Goal: Information Seeking & Learning: Learn about a topic

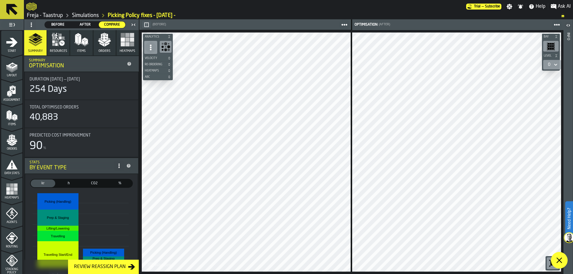
scroll to position [89, 0]
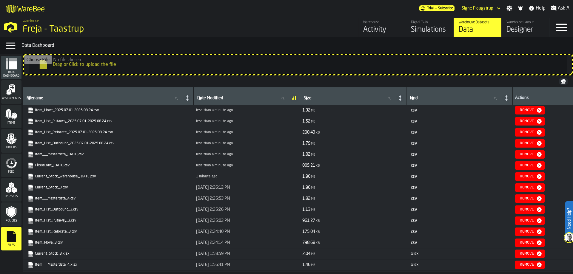
click at [39, 30] on div "Freja - Taastrup" at bounding box center [103, 29] width 161 height 11
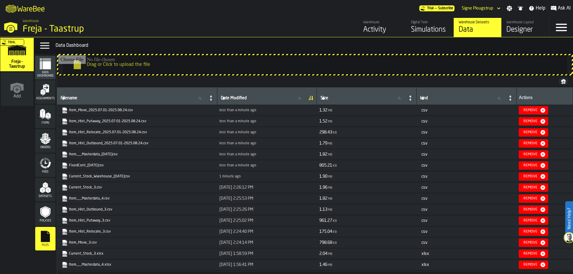
click at [384, 24] on div "Warehouse" at bounding box center [382, 22] width 38 height 4
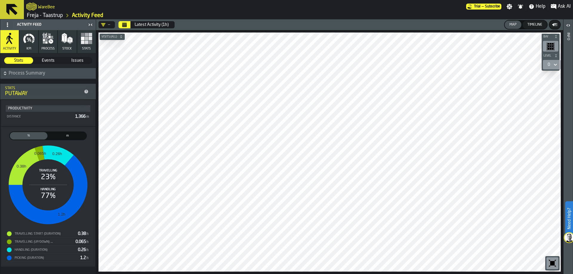
click at [55, 8] on div "WareBee" at bounding box center [246, 6] width 440 height 11
click at [61, 15] on link "Freja - Taastrup" at bounding box center [45, 15] width 36 height 7
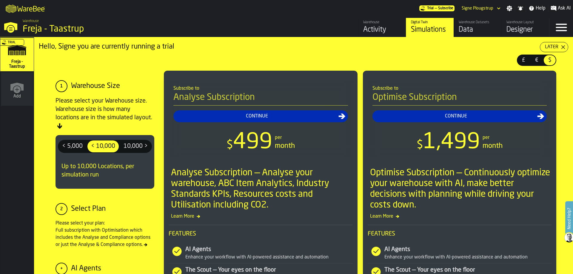
click at [490, 30] on div "Data" at bounding box center [477, 30] width 38 height 10
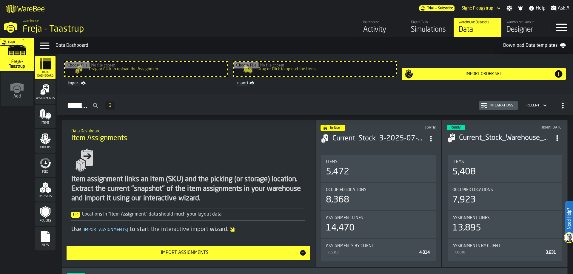
click at [47, 240] on rect "menu Files" at bounding box center [45, 239] width 9 height 4
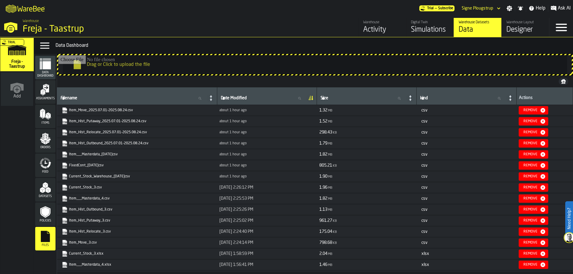
click at [376, 27] on div "Activity" at bounding box center [382, 30] width 38 height 10
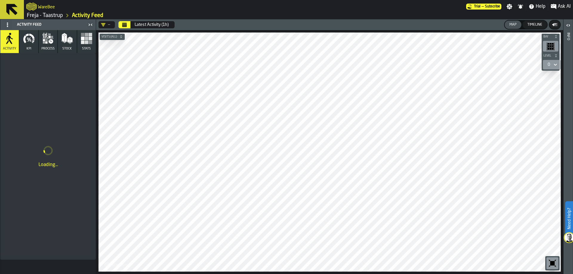
click at [122, 25] on button "Calendar" at bounding box center [124, 24] width 12 height 7
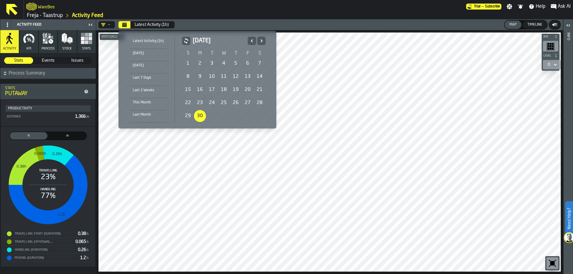
click at [140, 105] on div "This Month" at bounding box center [148, 102] width 38 height 7
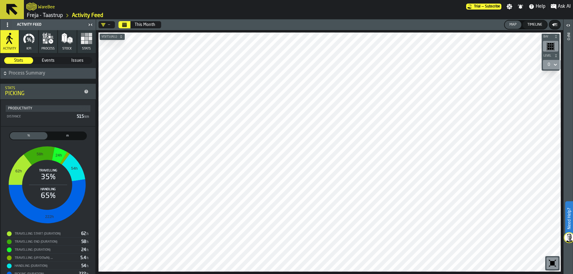
click at [49, 41] on icon "button" at bounding box center [51, 41] width 4 height 4
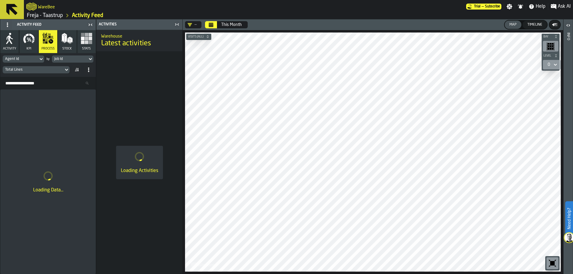
click at [13, 43] on icon "button" at bounding box center [10, 39] width 12 height 12
click at [10, 44] on icon "button" at bounding box center [10, 39] width 12 height 12
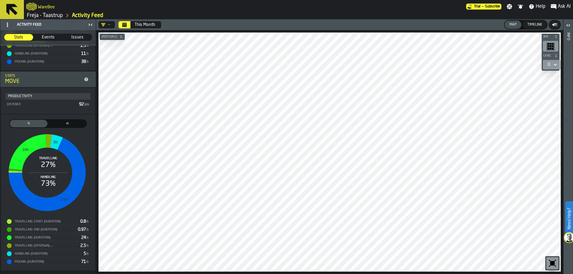
scroll to position [488, 0]
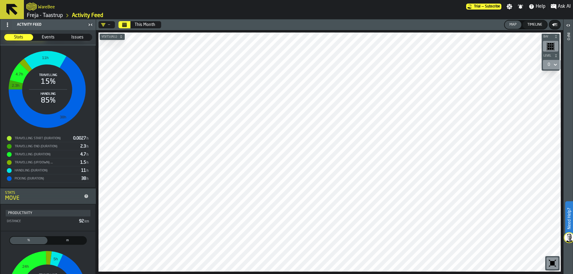
click at [69, 240] on div "m" at bounding box center [68, 240] width 38 height 7
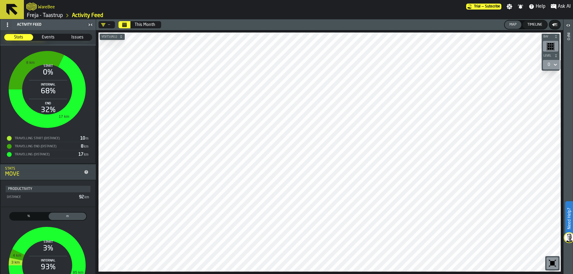
scroll to position [510, 0]
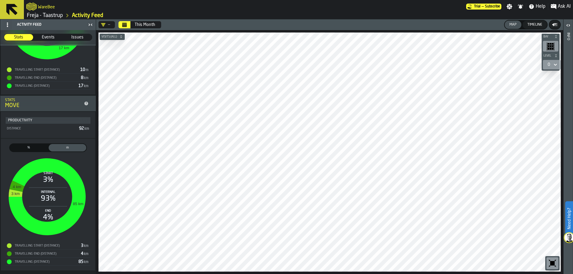
click at [44, 144] on label "% Process Parts" at bounding box center [28, 147] width 39 height 9
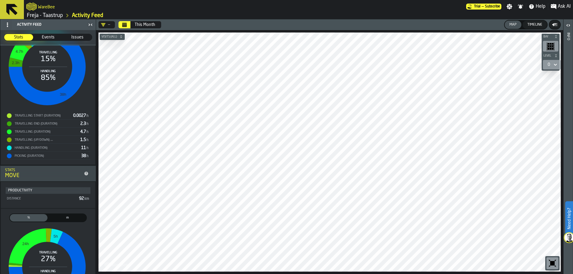
scroll to position [559, 0]
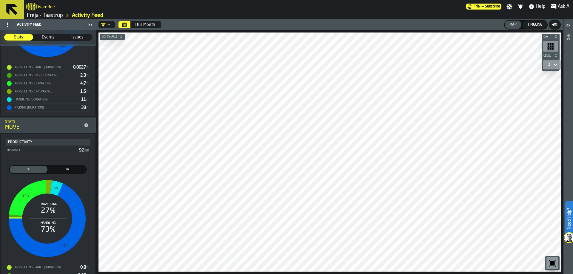
click at [65, 173] on div "m" at bounding box center [68, 169] width 38 height 7
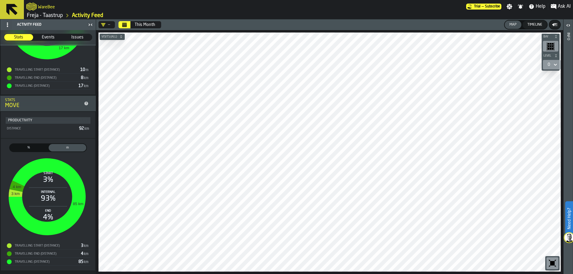
click at [36, 146] on span "%" at bounding box center [28, 147] width 35 height 5
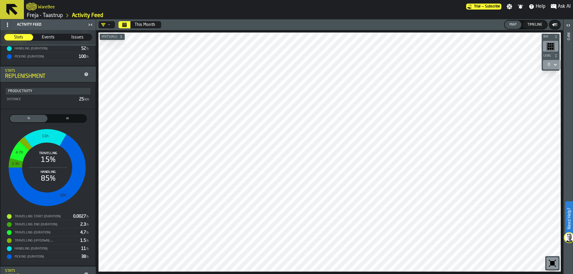
scroll to position [439, 0]
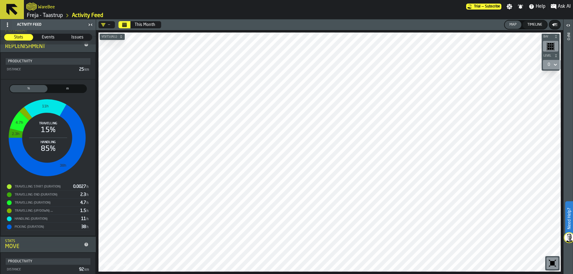
click at [64, 87] on div "m" at bounding box center [68, 88] width 38 height 7
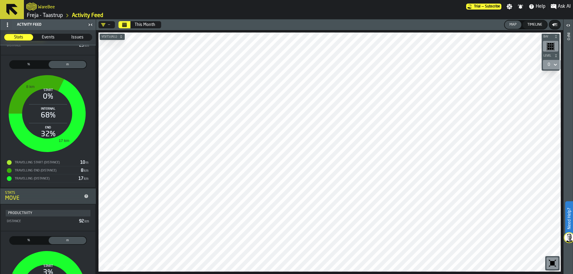
click at [35, 67] on span "%" at bounding box center [28, 64] width 35 height 5
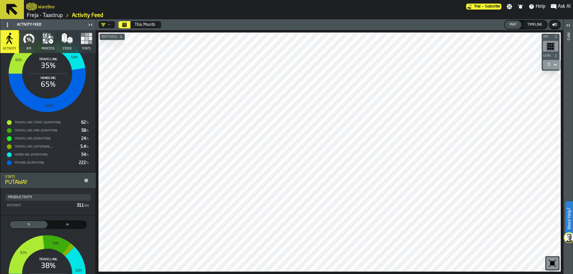
scroll to position [0, 0]
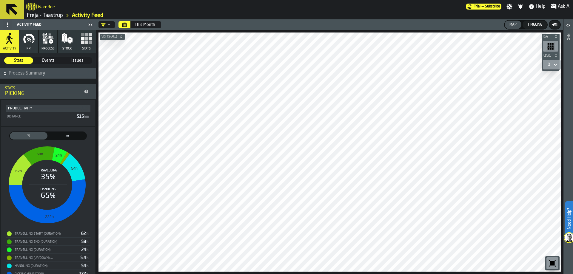
click at [21, 75] on span "Process Summary" at bounding box center [52, 73] width 86 height 7
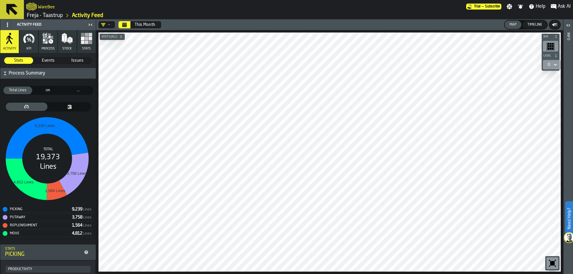
click at [50, 92] on span "cm" at bounding box center [48, 90] width 27 height 5
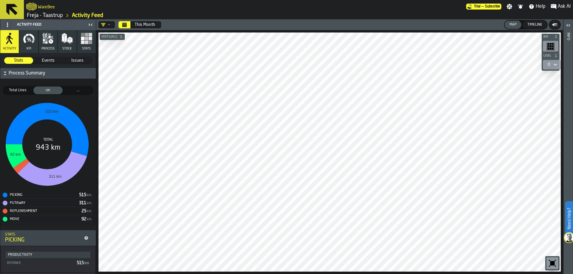
click at [72, 91] on span "..." at bounding box center [78, 90] width 27 height 5
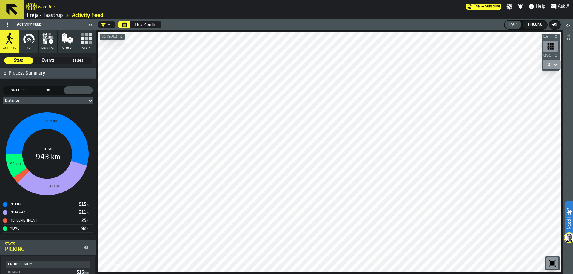
click at [16, 99] on div "Distance" at bounding box center [45, 101] width 80 height 4
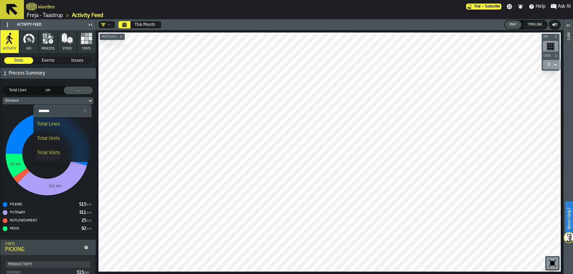
click at [47, 126] on div "Total Lines" at bounding box center [62, 124] width 51 height 7
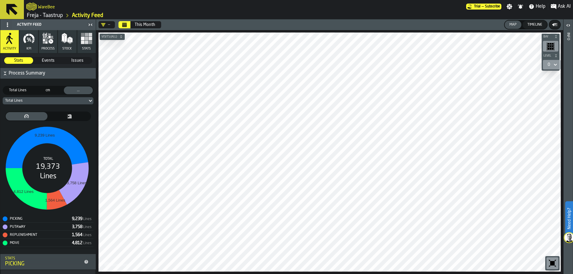
click at [58, 101] on div "Total Lines" at bounding box center [45, 101] width 80 height 4
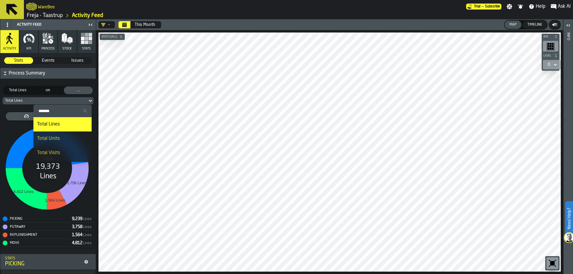
click at [50, 140] on div "Total Units" at bounding box center [62, 138] width 51 height 7
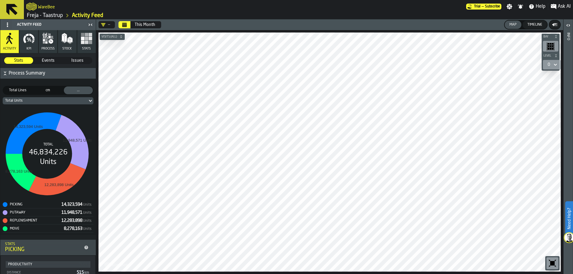
click at [21, 93] on div "Total Lines" at bounding box center [17, 91] width 29 height 8
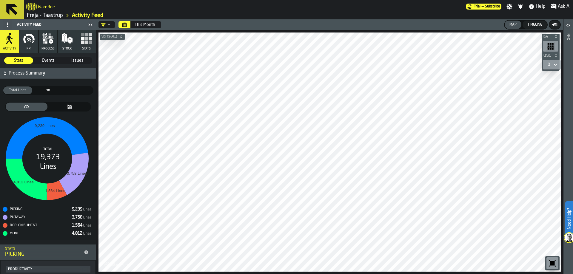
click at [47, 61] on span "Events" at bounding box center [48, 61] width 28 height 6
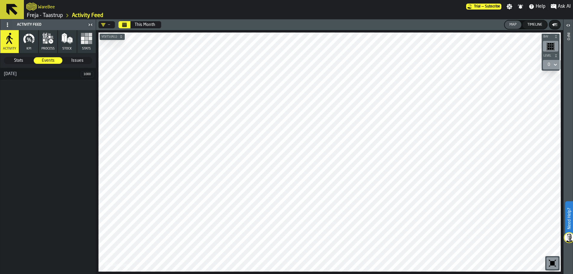
click at [60, 75] on div "[DATE]" at bounding box center [40, 74] width 81 height 5
click at [61, 70] on h3 "[DATE]" at bounding box center [47, 74] width 95 height 12
click at [86, 73] on span "1000" at bounding box center [87, 74] width 13 height 6
click at [49, 72] on div "[DATE]" at bounding box center [40, 74] width 81 height 5
click at [39, 80] on div "[DATE]" at bounding box center [47, 74] width 95 height 12
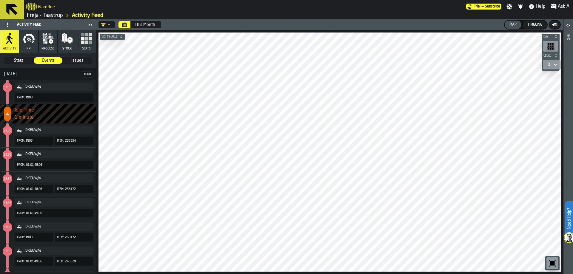
click at [74, 58] on span "Issues" at bounding box center [77, 61] width 28 height 6
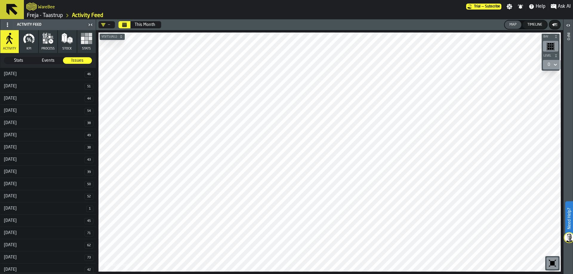
click at [70, 60] on span "Issues" at bounding box center [77, 61] width 28 height 6
click at [55, 61] on span "Events" at bounding box center [48, 61] width 28 height 6
click at [72, 61] on span "Issues" at bounding box center [77, 61] width 28 height 6
click at [51, 72] on div "[DATE]" at bounding box center [42, 74] width 84 height 5
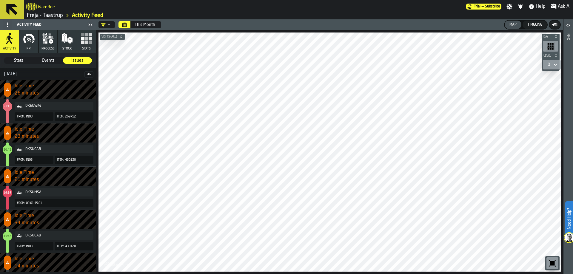
scroll to position [149, 0]
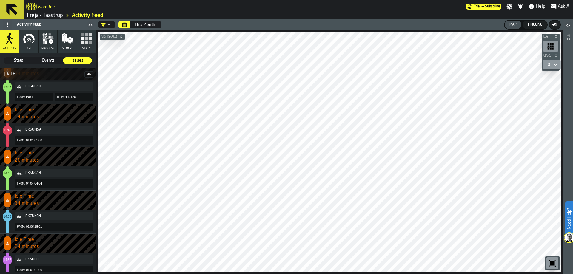
click at [44, 205] on span "34 minutes" at bounding box center [55, 203] width 81 height 7
click at [22, 218] on icon "button-DKEUKEN" at bounding box center [20, 216] width 6 height 6
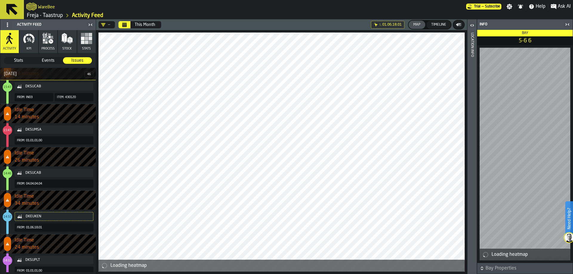
click at [10, 217] on span "14:32" at bounding box center [8, 217] width 8 height 3
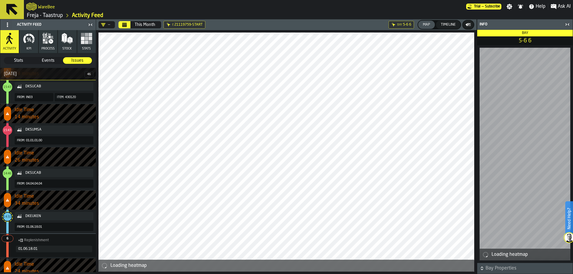
click at [7, 215] on span "14:32" at bounding box center [8, 217] width 8 height 4
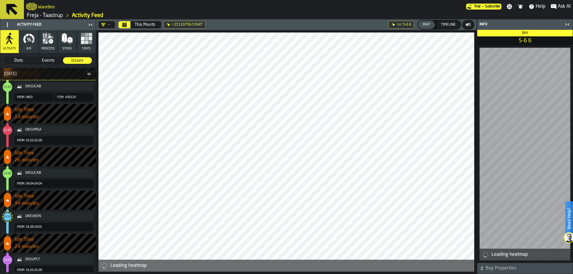
click at [8, 201] on icon "counterLabel" at bounding box center [7, 200] width 3 height 3
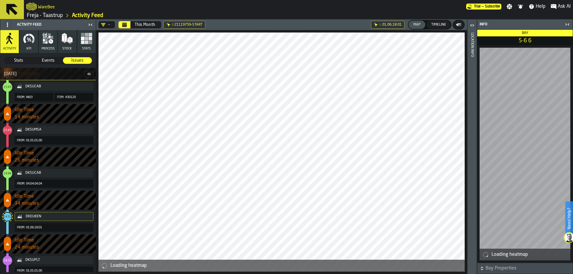
click at [10, 198] on span "counterLabel" at bounding box center [7, 200] width 7 height 14
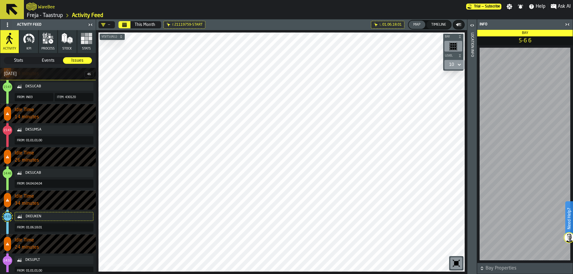
scroll to position [209, 0]
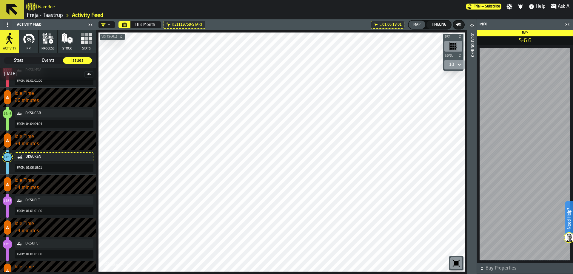
click at [7, 101] on span "counterLabel" at bounding box center [7, 97] width 7 height 14
click at [7, 115] on span "14:46" at bounding box center [8, 114] width 8 height 3
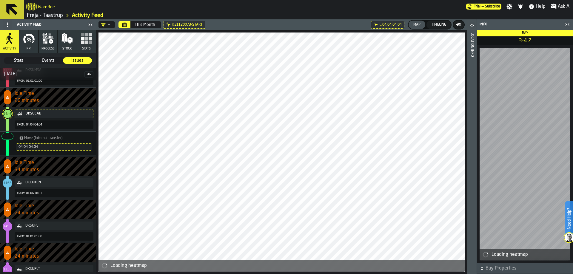
click at [19, 169] on span "34 minutes" at bounding box center [55, 169] width 81 height 7
click at [16, 186] on button "DKEUKEN" at bounding box center [54, 182] width 79 height 8
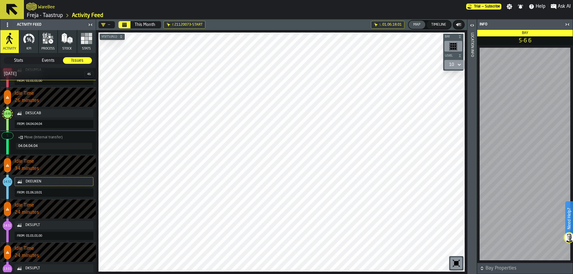
click at [26, 193] on span "01.06.18.01" at bounding box center [34, 193] width 16 height 4
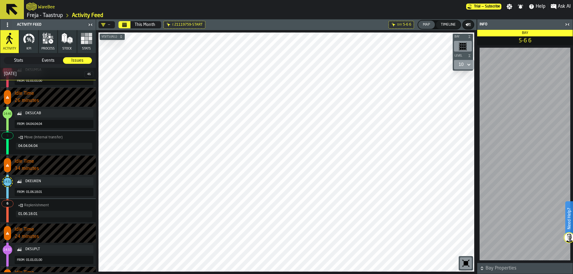
click at [28, 185] on button "DKEUKEN" at bounding box center [54, 181] width 79 height 8
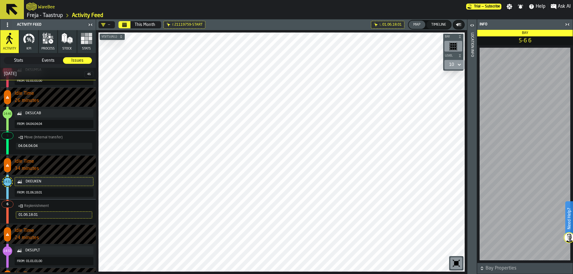
click at [26, 169] on span "34 minutes" at bounding box center [55, 168] width 81 height 7
click at [18, 183] on icon "button-DKEUKEN" at bounding box center [18, 183] width 1 height 1
click at [16, 191] on span "From:" at bounding box center [20, 193] width 10 height 4
click at [10, 191] on div "DKEUKEN From: 01.06.18.01" at bounding box center [46, 187] width 93 height 24
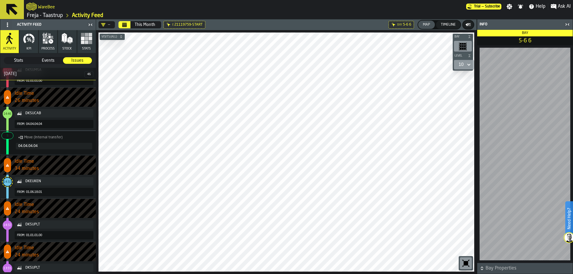
click at [10, 191] on div "DKEUKEN From: 01.06.18.01" at bounding box center [46, 187] width 93 height 24
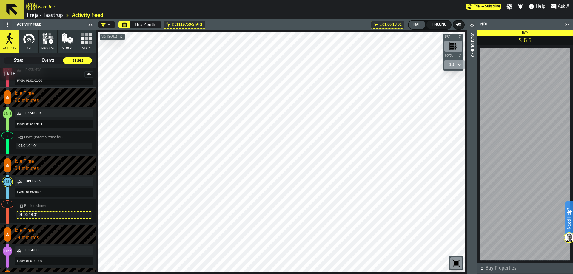
click at [7, 202] on div "6" at bounding box center [7, 204] width 12 height 7
click at [11, 162] on div "Idle Time 34 minutes" at bounding box center [47, 165] width 95 height 19
click at [4, 182] on span "14:32" at bounding box center [8, 182] width 8 height 3
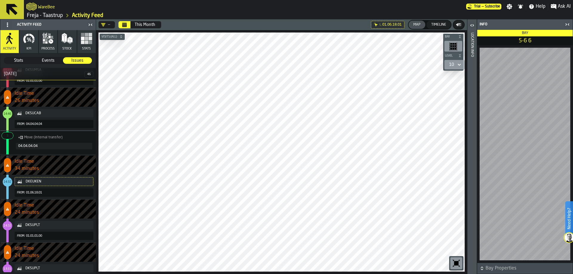
click at [59, 152] on div at bounding box center [48, 151] width 91 height 5
click at [59, 164] on span "Idle Time" at bounding box center [55, 161] width 81 height 7
click at [15, 185] on button "DKEUKEN" at bounding box center [54, 181] width 79 height 9
click at [7, 178] on span "14:32" at bounding box center [8, 182] width 10 height 10
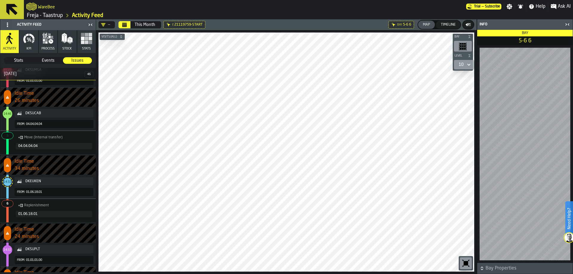
click at [7, 203] on div "6" at bounding box center [7, 203] width 12 height 7
click at [23, 205] on div "Replenishment" at bounding box center [54, 205] width 76 height 7
click at [19, 206] on icon at bounding box center [20, 205] width 5 height 5
click at [22, 216] on div "Events" at bounding box center [34, 214] width 31 height 4
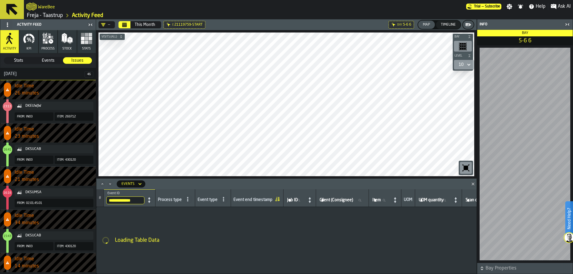
scroll to position [239, 0]
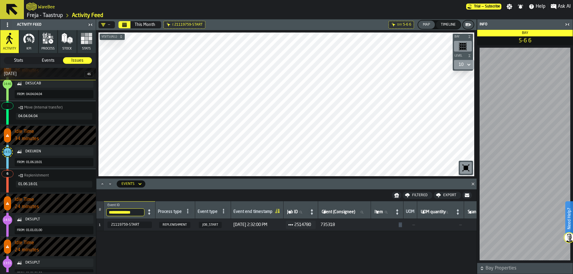
drag, startPoint x: 417, startPoint y: 226, endPoint x: 342, endPoint y: 229, distance: 74.6
click at [126, 252] on div "**********" at bounding box center [286, 237] width 380 height 73
click at [198, 228] on td "JOB_START" at bounding box center [213, 225] width 36 height 12
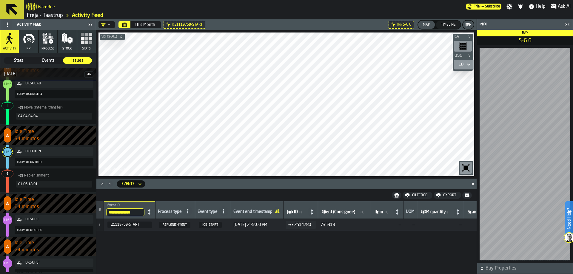
click at [139, 184] on icon at bounding box center [140, 183] width 6 height 7
click at [130, 212] on div "Items" at bounding box center [135, 209] width 31 height 7
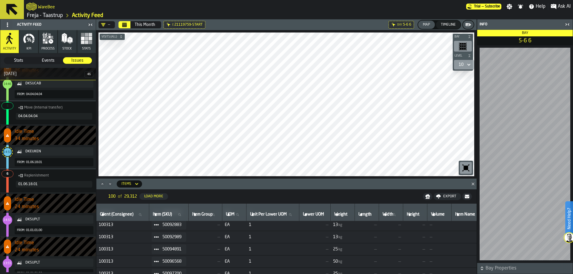
scroll to position [507, 0]
click at [136, 185] on icon at bounding box center [136, 184] width 3 height 2
click at [129, 235] on div "Layout" at bounding box center [135, 237] width 31 height 7
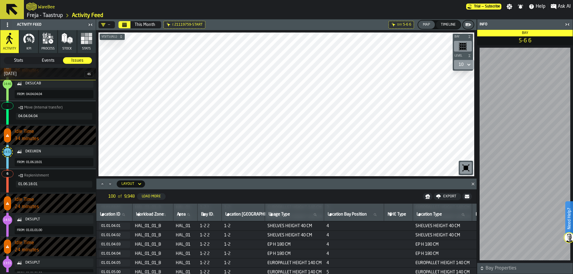
scroll to position [30, 0]
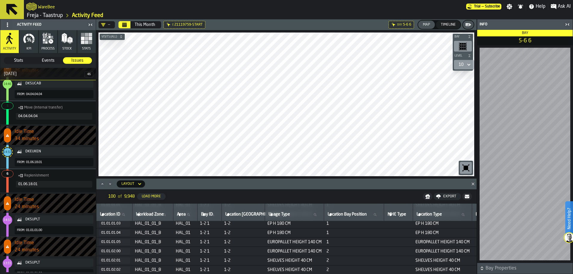
click at [141, 183] on icon at bounding box center [140, 183] width 6 height 7
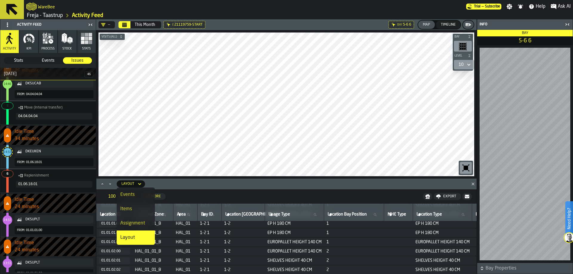
click at [139, 197] on div "Events" at bounding box center [135, 194] width 31 height 7
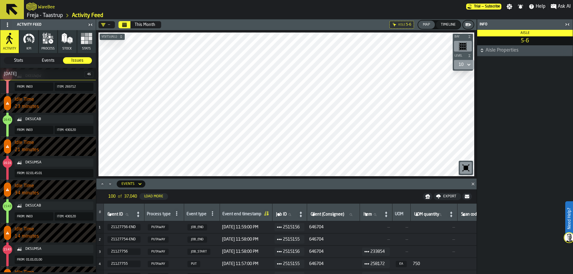
scroll to position [0, 0]
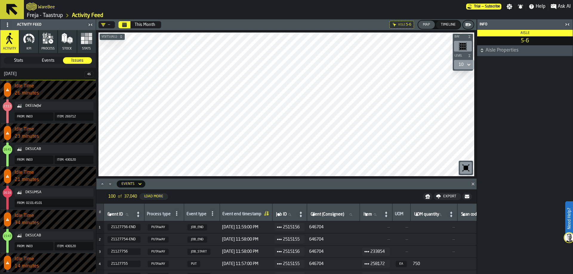
click at [85, 73] on span "46" at bounding box center [88, 74] width 9 height 6
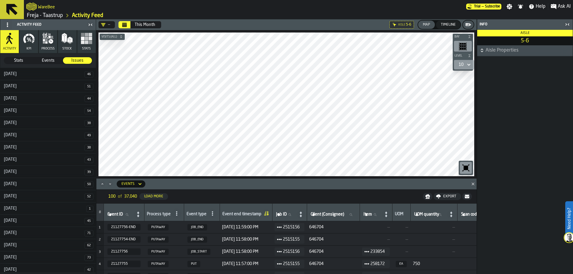
click at [85, 73] on span "46" at bounding box center [88, 74] width 9 height 6
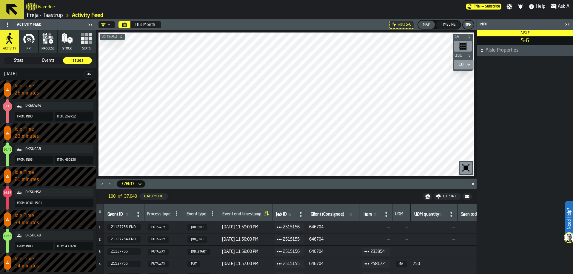
click at [85, 73] on span "46" at bounding box center [88, 74] width 9 height 6
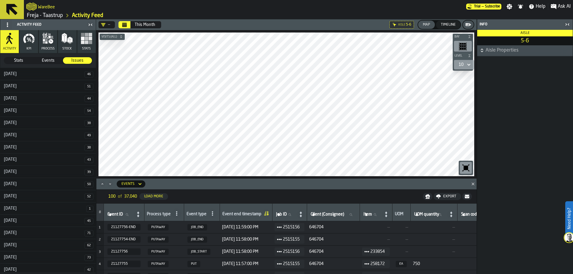
click at [73, 85] on div "[DATE]" at bounding box center [42, 86] width 84 height 5
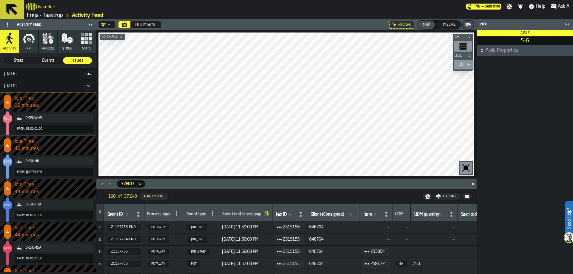
click at [73, 85] on div "[DATE]" at bounding box center [42, 86] width 84 height 5
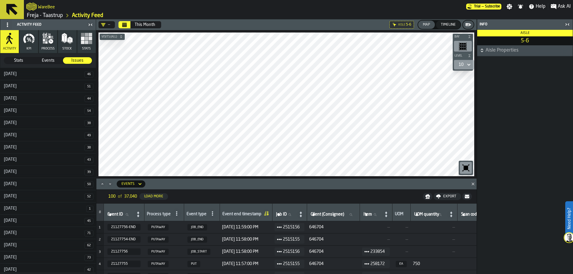
click at [68, 182] on div "[DATE]" at bounding box center [42, 184] width 84 height 5
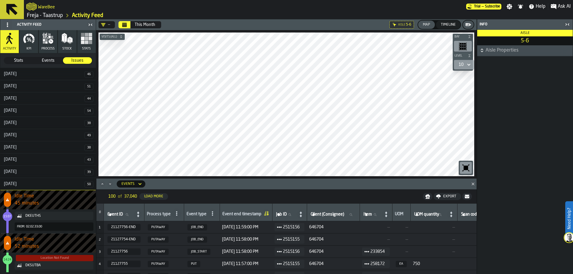
scroll to position [89, 0]
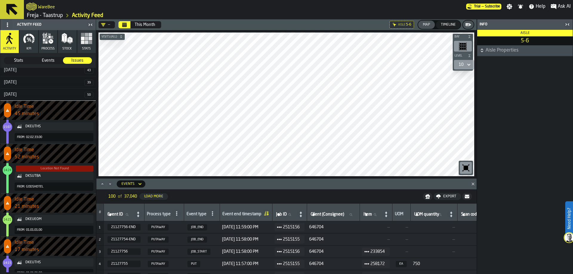
click at [45, 167] on div "Location Not Found" at bounding box center [55, 169] width 28 height 4
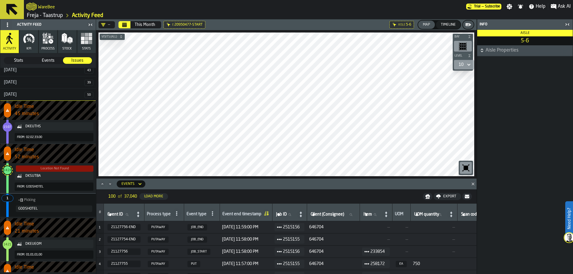
click at [45, 167] on div "Location Not Found" at bounding box center [55, 169] width 28 height 4
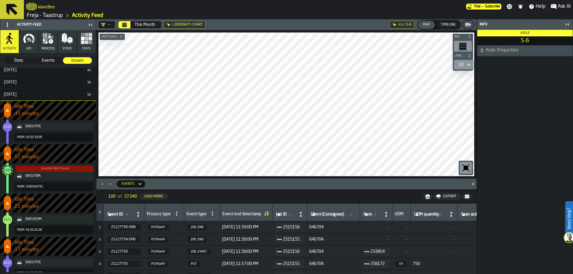
scroll to position [0, 0]
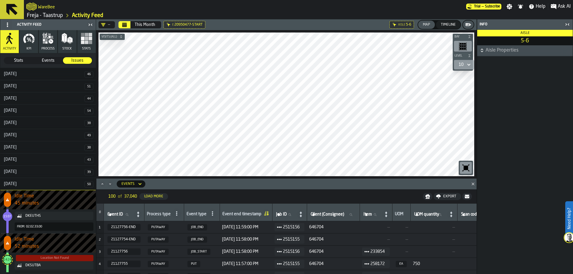
click at [71, 184] on div "[DATE]" at bounding box center [42, 184] width 84 height 5
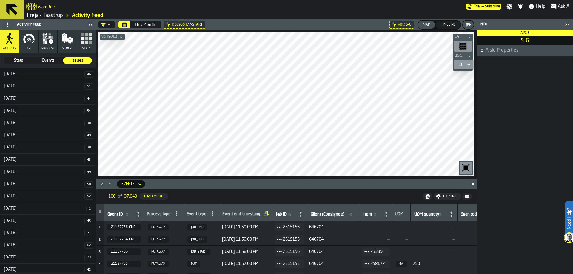
click at [62, 208] on div "[DATE]" at bounding box center [43, 208] width 86 height 5
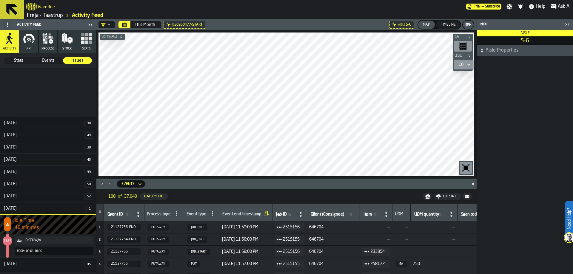
scroll to position [96, 0]
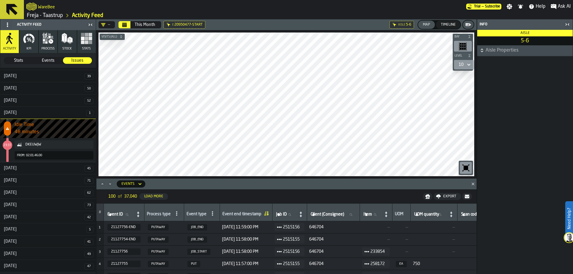
click at [35, 133] on span "48 minutes" at bounding box center [55, 132] width 81 height 7
click at [6, 147] on span "23:37" at bounding box center [8, 145] width 8 height 3
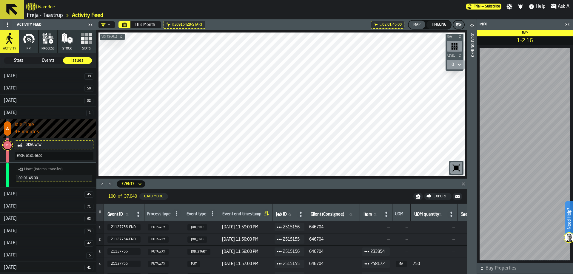
click at [8, 143] on span "23:37" at bounding box center [8, 145] width 8 height 4
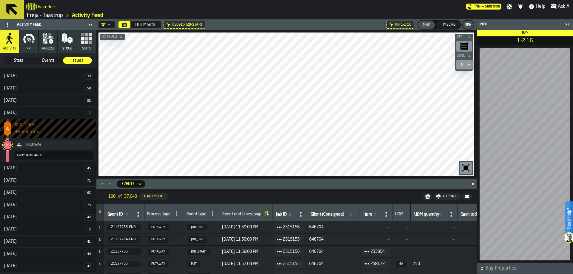
click at [6, 146] on span "23:37" at bounding box center [8, 145] width 8 height 3
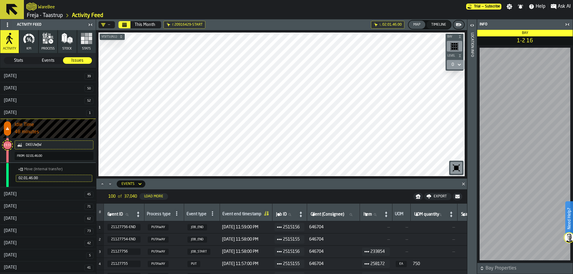
click at [22, 168] on polygon at bounding box center [21, 169] width 3 height 3
click at [24, 179] on div "Events" at bounding box center [34, 178] width 31 height 4
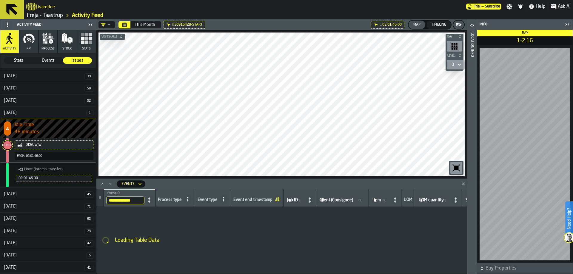
click at [565, 21] on div "button-toggle-Close me" at bounding box center [567, 24] width 8 height 7
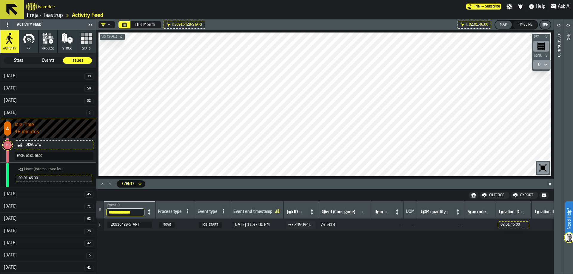
click at [268, 226] on span "[DATE] 11:37:00 PM" at bounding box center [257, 225] width 48 height 5
click at [277, 212] on icon at bounding box center [277, 211] width 8 height 8
click at [274, 223] on span "[DATE] 11:37:00 PM" at bounding box center [257, 225] width 48 height 5
click at [278, 213] on icon at bounding box center [277, 211] width 2 height 6
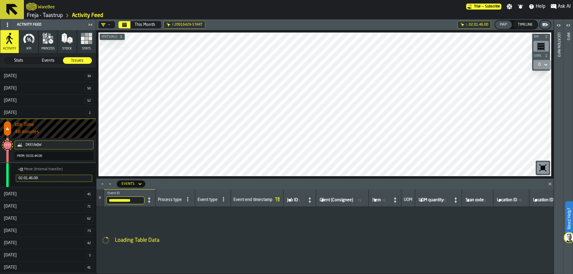
click at [8, 147] on span "23:37" at bounding box center [8, 145] width 8 height 3
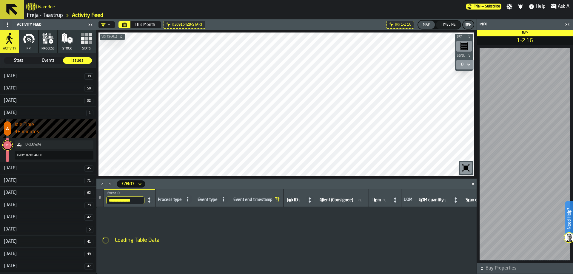
click at [58, 116] on h3 "[DATE] 1" at bounding box center [47, 113] width 95 height 12
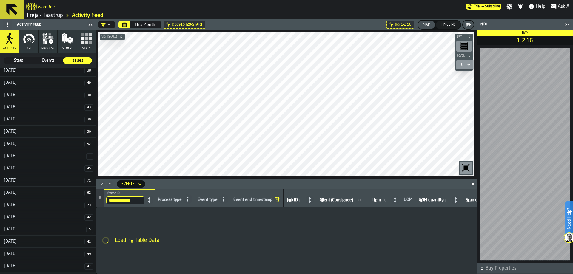
scroll to position [52, 0]
click at [26, 47] on button "KPI" at bounding box center [28, 41] width 18 height 23
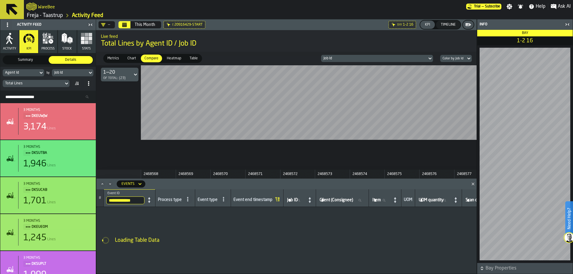
click at [570, 25] on icon "button-toggle-Close me" at bounding box center [566, 24] width 7 height 7
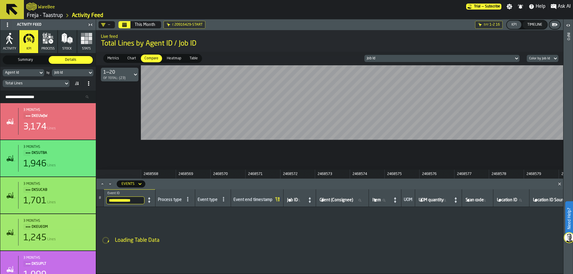
click at [42, 73] on icon at bounding box center [41, 73] width 3 height 2
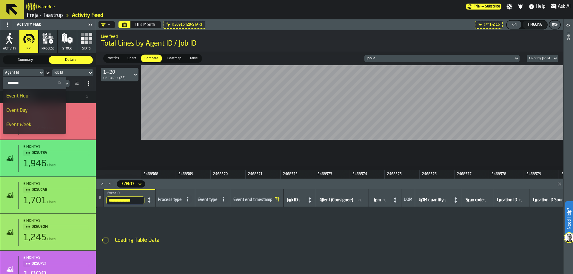
click at [33, 112] on div "Event Day" at bounding box center [34, 110] width 56 height 7
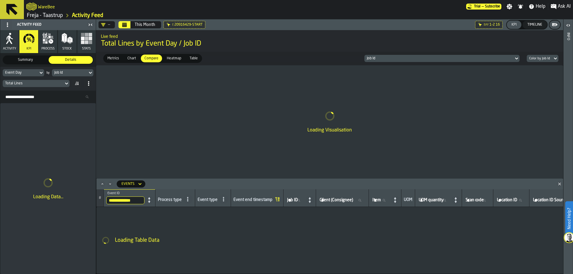
click at [78, 74] on div "Job Id" at bounding box center [69, 73] width 31 height 4
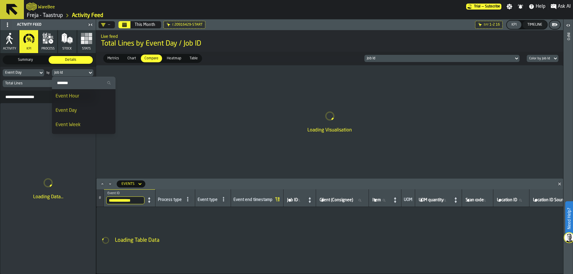
click at [78, 74] on div "Job Id" at bounding box center [69, 73] width 31 height 4
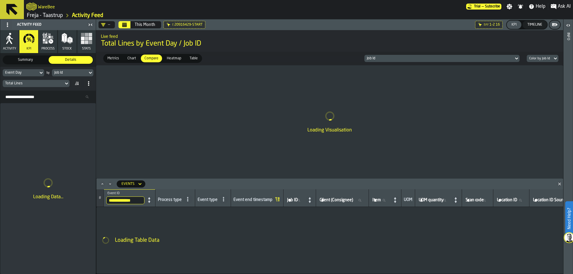
click at [59, 84] on div "Total Lines" at bounding box center [33, 83] width 56 height 4
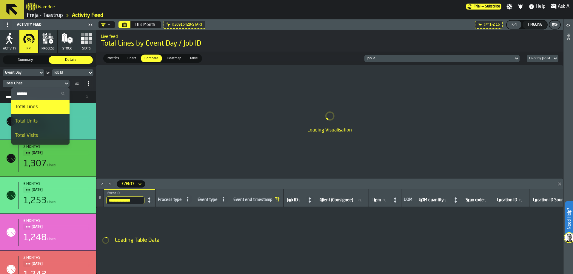
click at [47, 102] on li "Total Lines" at bounding box center [40, 107] width 58 height 14
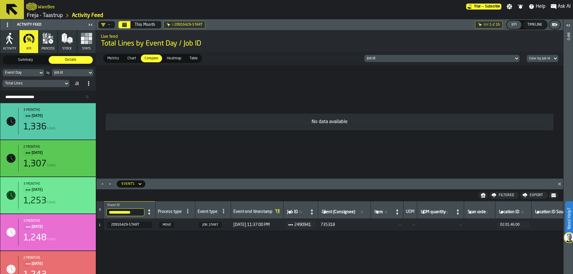
click at [49, 84] on div "Total Lines" at bounding box center [33, 83] width 56 height 4
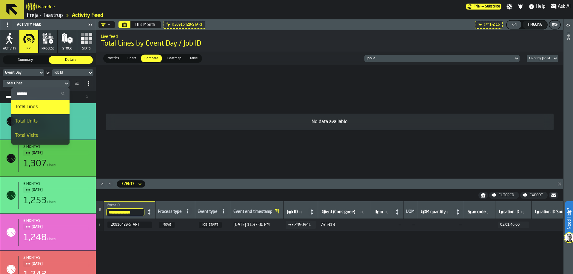
click at [47, 83] on div "Total Lines" at bounding box center [33, 83] width 56 height 4
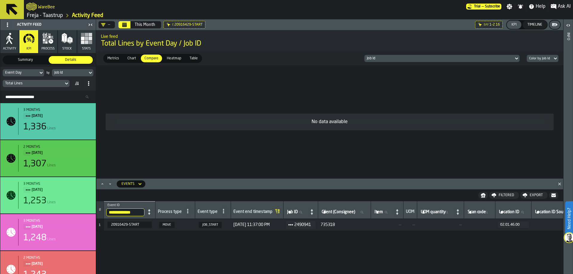
click at [62, 71] on div "Job Id" at bounding box center [69, 73] width 31 height 4
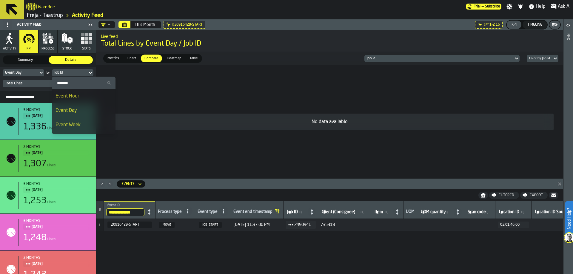
click at [72, 112] on span "Event Day" at bounding box center [65, 110] width 21 height 5
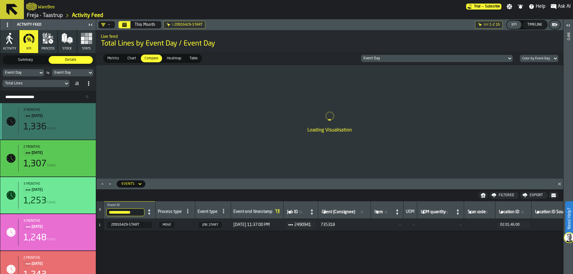
click at [72, 112] on div "3 months" at bounding box center [57, 110] width 68 height 4
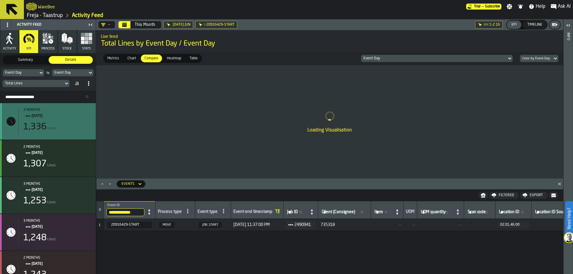
click at [72, 112] on div "3 months" at bounding box center [57, 110] width 68 height 4
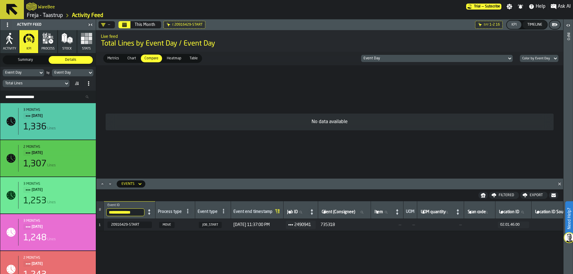
click at [115, 60] on span "Metrics" at bounding box center [113, 58] width 16 height 5
click at [128, 59] on span "Chart" at bounding box center [131, 58] width 13 height 5
click at [145, 58] on span "Compare" at bounding box center [151, 58] width 19 height 5
click at [167, 58] on span "Heatmap" at bounding box center [173, 58] width 19 height 5
click at [189, 58] on span "Table" at bounding box center [193, 58] width 13 height 5
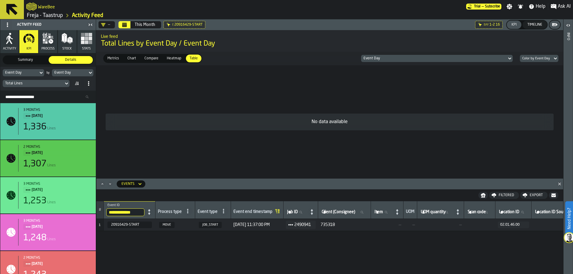
click at [0, 0] on icon at bounding box center [0, 0] width 0 height 0
click at [129, 93] on div "No data available" at bounding box center [329, 122] width 457 height 104
click at [45, 72] on div "Event Day by Event Day" at bounding box center [48, 72] width 91 height 7
click at [39, 72] on icon at bounding box center [41, 72] width 6 height 7
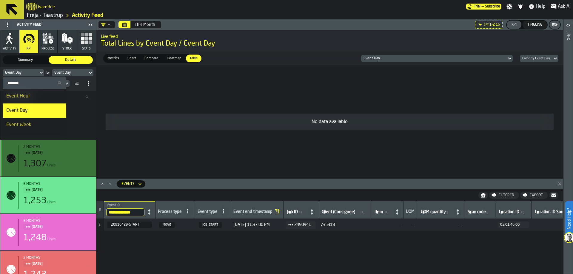
scroll to position [89, 0]
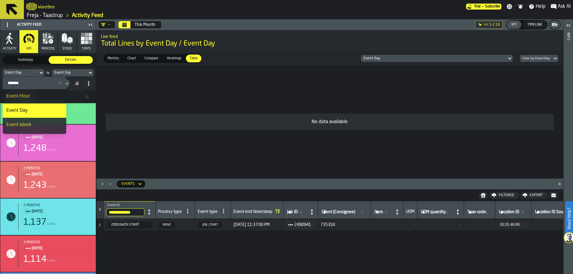
click at [37, 124] on div "Event Week" at bounding box center [34, 124] width 56 height 7
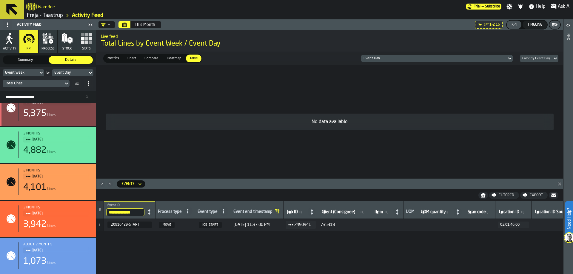
scroll to position [0, 0]
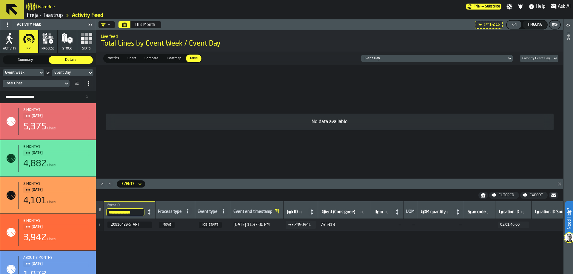
click at [72, 73] on div "Event Day" at bounding box center [69, 73] width 31 height 4
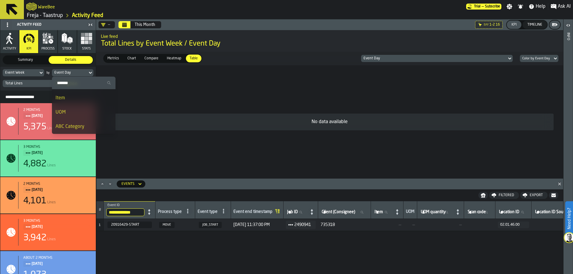
scroll to position [157, 0]
click at [75, 98] on span "ABC Category" at bounding box center [69, 97] width 29 height 5
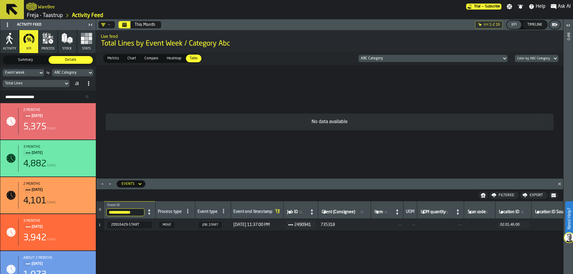
click at [40, 72] on icon at bounding box center [41, 73] width 3 height 2
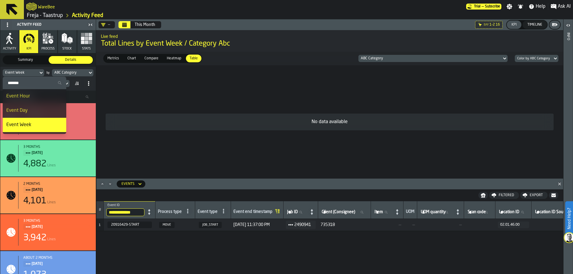
click at [33, 85] on input "Search" at bounding box center [34, 83] width 59 height 8
click at [33, 118] on li "Consignee" at bounding box center [35, 121] width 64 height 14
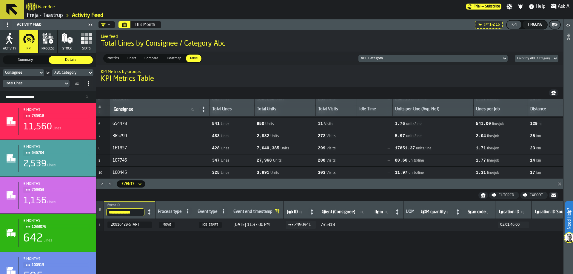
scroll to position [0, 0]
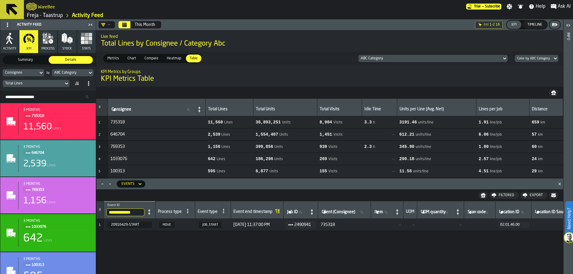
click at [151, 61] on span "Compare" at bounding box center [151, 58] width 19 height 5
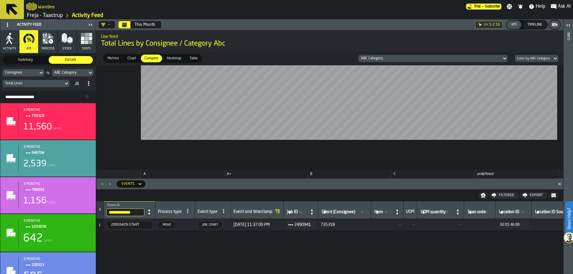
click at [48, 82] on div "Total Lines" at bounding box center [33, 83] width 56 height 4
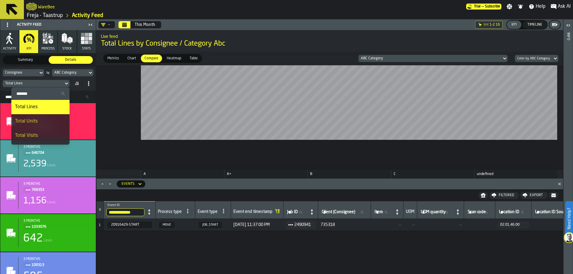
click at [42, 125] on li "Total Units" at bounding box center [40, 121] width 58 height 14
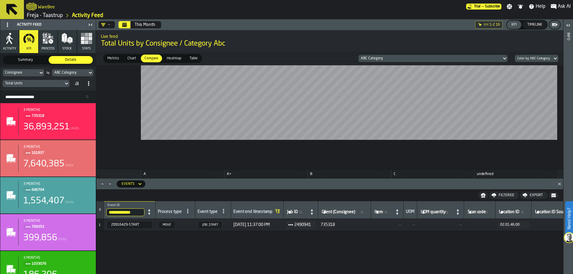
click at [48, 87] on div "Total Units" at bounding box center [48, 84] width 91 height 10
click at [46, 83] on div "Total Units" at bounding box center [33, 83] width 56 height 4
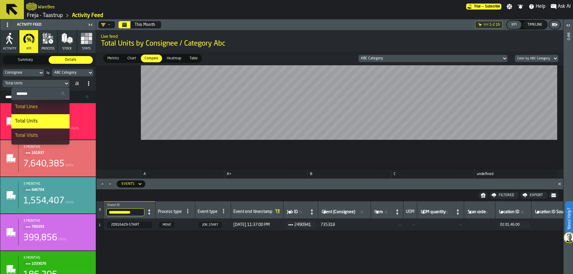
click at [39, 101] on li "Total Lines" at bounding box center [40, 107] width 58 height 14
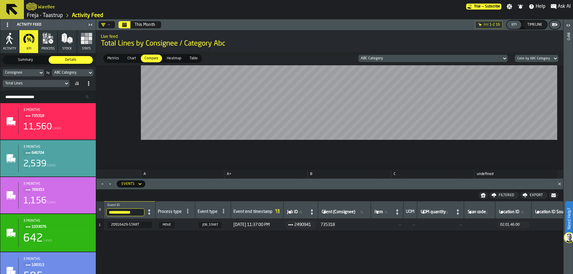
click at [402, 57] on div "ABC Category" at bounding box center [430, 58] width 138 height 4
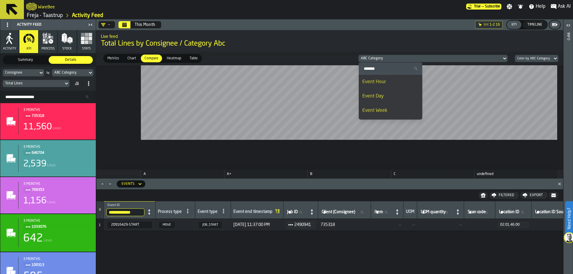
click at [402, 57] on div "ABC Category" at bounding box center [430, 58] width 138 height 4
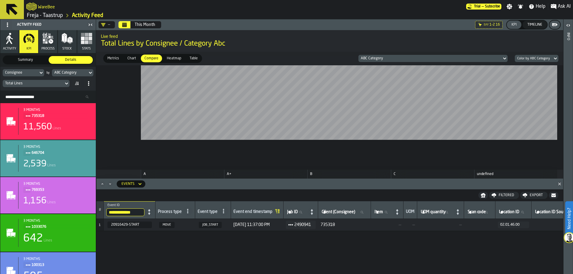
click at [69, 74] on div "ABC Category" at bounding box center [69, 73] width 31 height 4
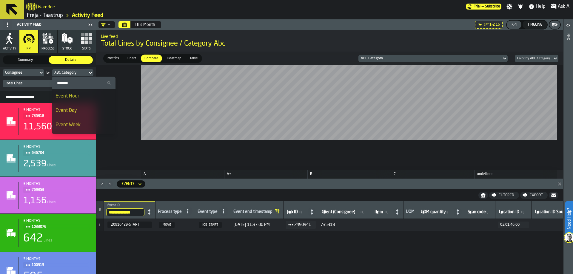
click at [69, 74] on div "ABC Category" at bounding box center [69, 73] width 31 height 4
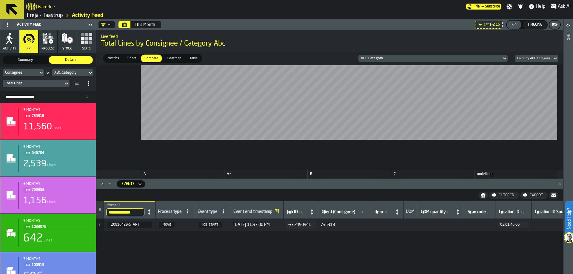
click at [31, 73] on div "Consignee" at bounding box center [20, 73] width 31 height 4
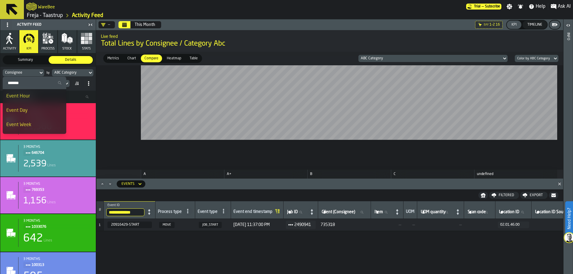
click at [31, 73] on div "Consignee" at bounding box center [20, 73] width 31 height 4
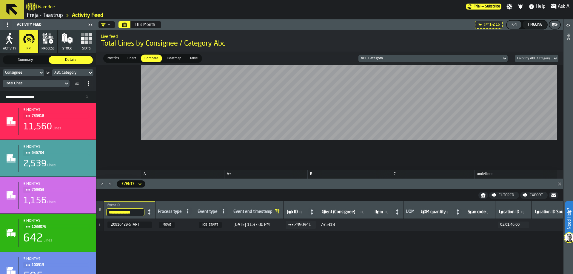
click at [155, 226] on td "20916429-START" at bounding box center [130, 225] width 52 height 12
click at [558, 184] on icon "Close" at bounding box center [559, 184] width 6 height 6
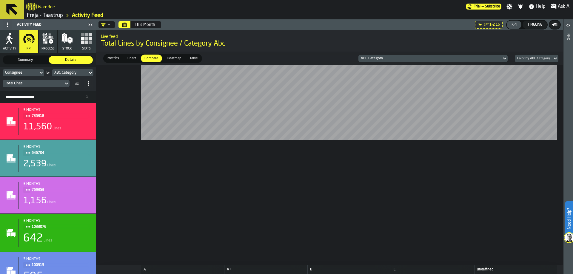
click at [128, 59] on span "Chart" at bounding box center [131, 58] width 13 height 5
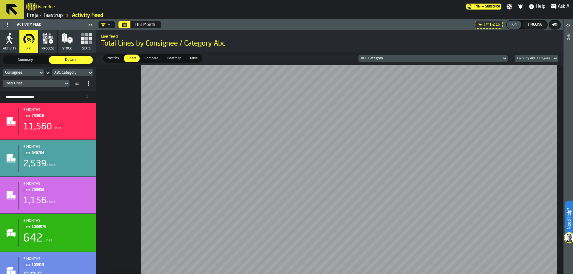
click at [113, 61] on span "Metrics" at bounding box center [113, 58] width 16 height 5
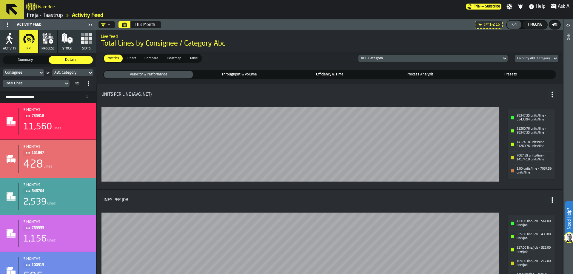
click at [65, 84] on icon at bounding box center [67, 83] width 6 height 7
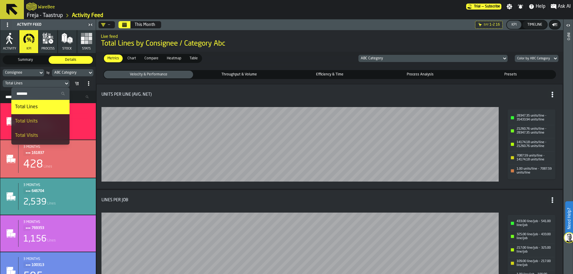
click at [65, 82] on icon at bounding box center [67, 83] width 6 height 7
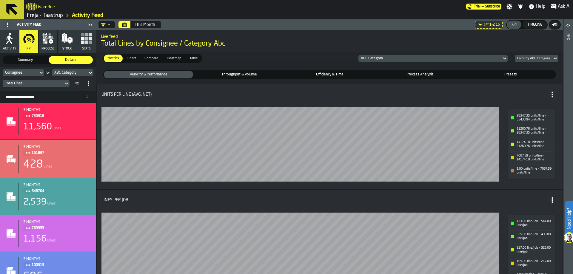
click at [42, 72] on icon at bounding box center [41, 73] width 3 height 2
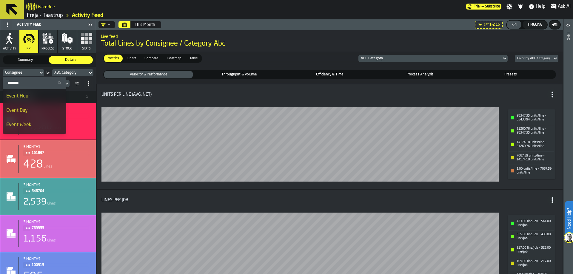
click at [42, 72] on icon at bounding box center [41, 73] width 3 height 2
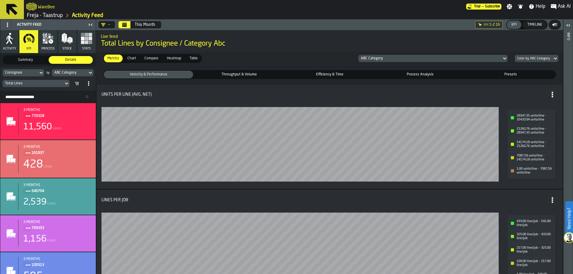
click at [52, 72] on div "ABC Category" at bounding box center [69, 73] width 35 height 7
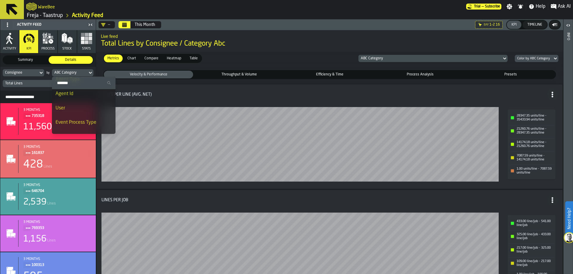
scroll to position [89, 0]
click at [88, 121] on div "Consignee" at bounding box center [83, 121] width 56 height 7
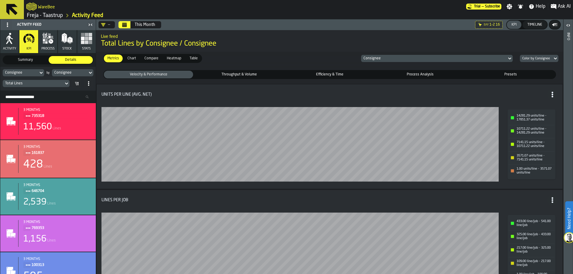
click at [78, 72] on div "Consignee" at bounding box center [69, 73] width 31 height 4
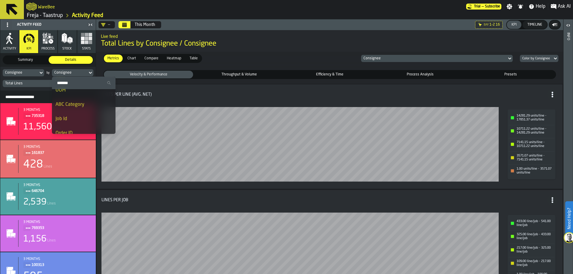
scroll to position [179, 0]
click at [74, 108] on li "Order ID" at bounding box center [84, 103] width 64 height 14
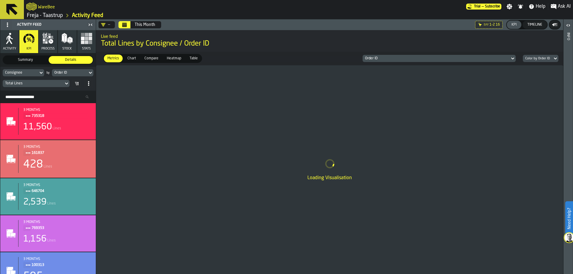
click at [41, 72] on icon at bounding box center [41, 72] width 6 height 7
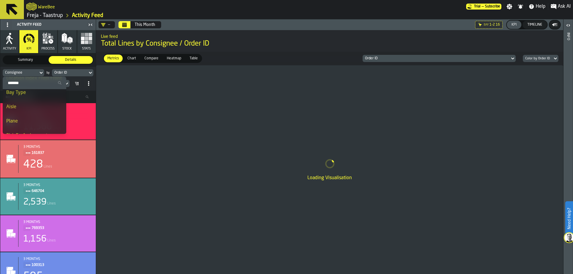
scroll to position [477, 0]
click at [51, 122] on div "Shift ID" at bounding box center [34, 120] width 56 height 7
click at [17, 118] on span "Shift ID" at bounding box center [14, 120] width 16 height 5
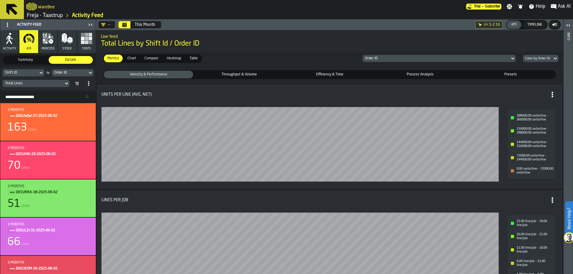
click at [89, 69] on div "Shift ID by Order ID Total Lines" at bounding box center [47, 79] width 95 height 24
click at [89, 72] on icon at bounding box center [90, 73] width 3 height 2
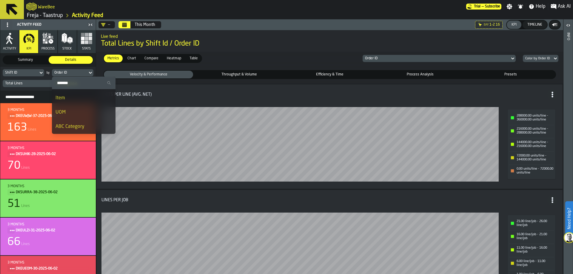
scroll to position [0, 0]
click at [75, 123] on span "Event Week" at bounding box center [67, 125] width 25 height 5
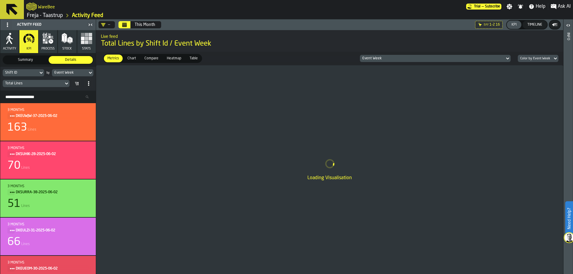
click at [38, 70] on icon at bounding box center [41, 72] width 6 height 7
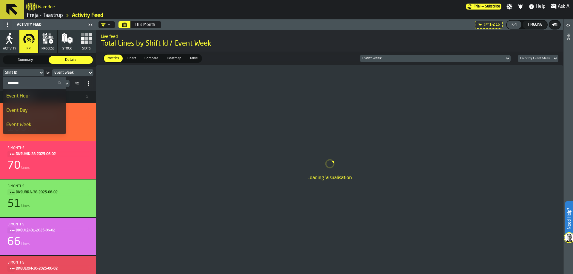
click at [28, 124] on span "Event Week" at bounding box center [18, 125] width 25 height 5
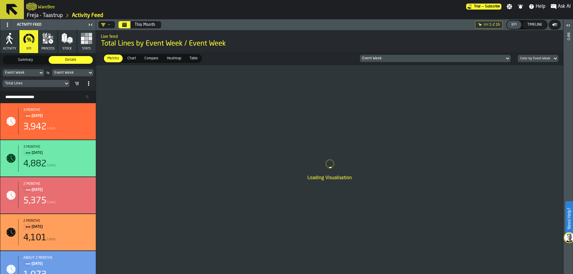
click at [70, 68] on div "Event Week by Event Week Total Lines" at bounding box center [47, 79] width 95 height 24
click at [71, 73] on div "Event Week" at bounding box center [69, 73] width 31 height 4
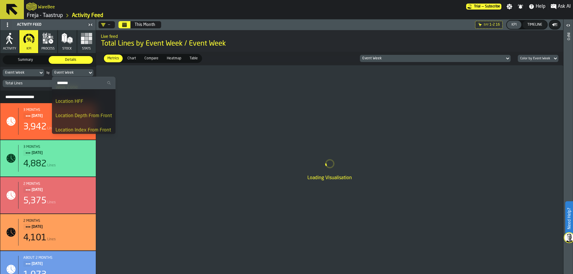
scroll to position [485, 0]
click at [75, 112] on div "Shift ID" at bounding box center [83, 112] width 56 height 7
